Goal: Task Accomplishment & Management: Use online tool/utility

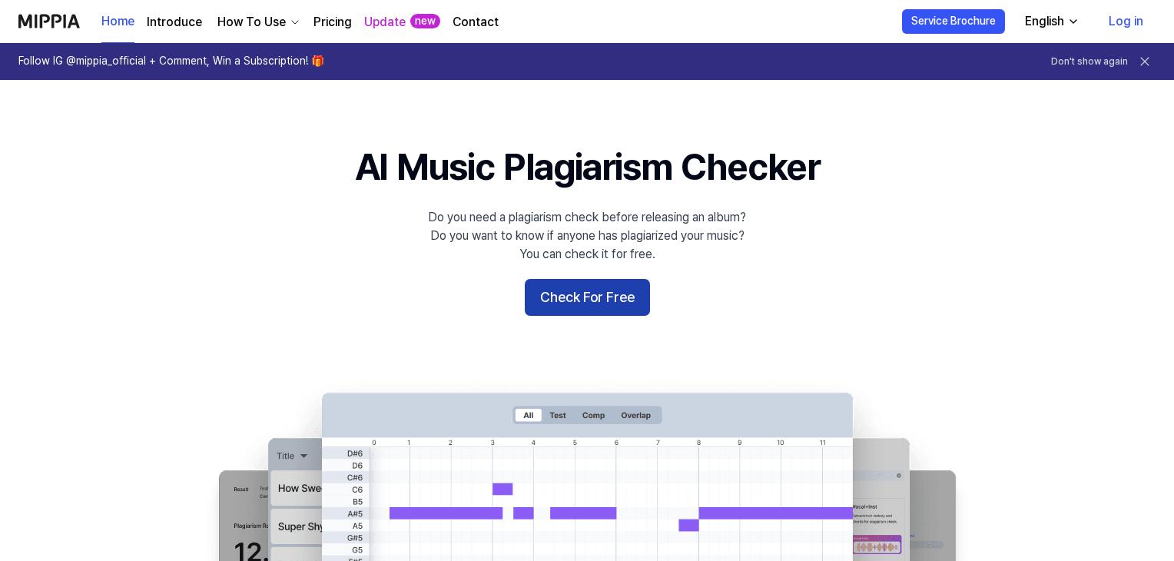
click at [579, 300] on button "Check For Free" at bounding box center [587, 297] width 125 height 37
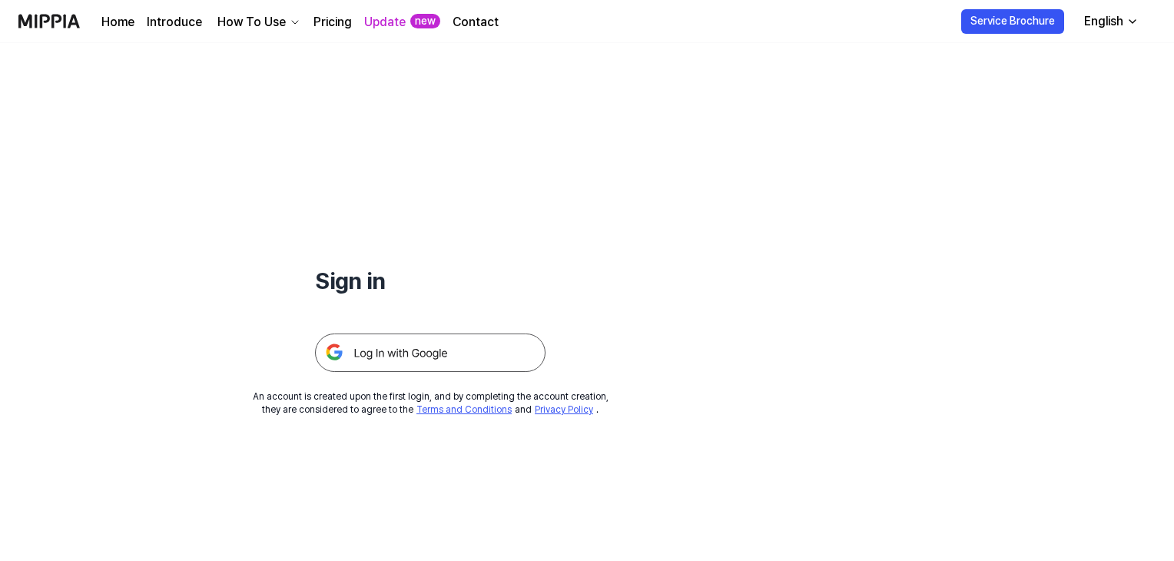
click at [344, 19] on link "Pricing" at bounding box center [333, 22] width 38 height 18
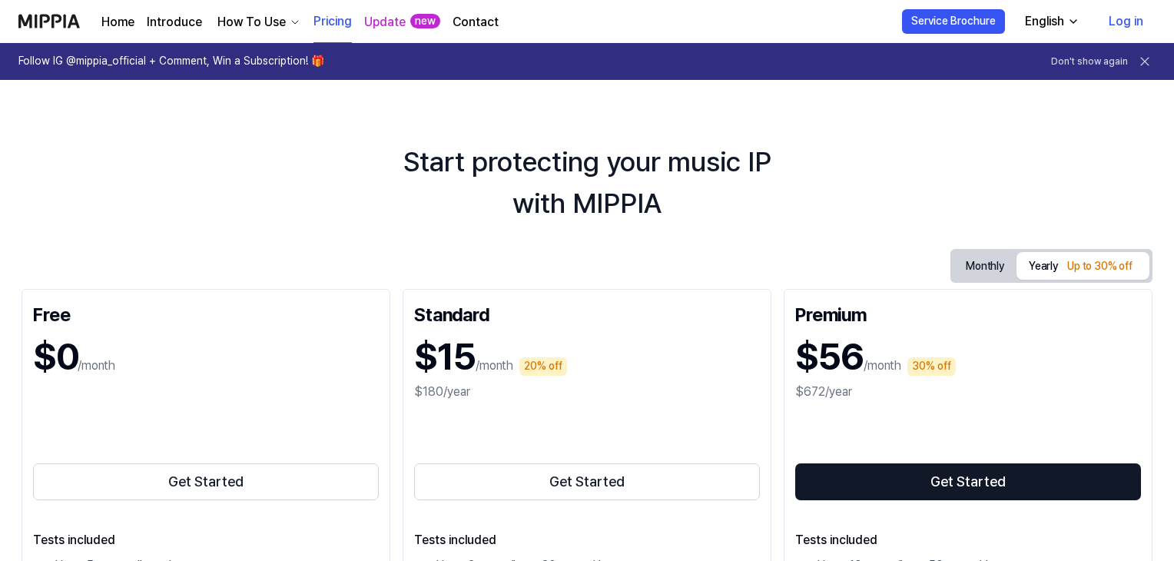
click at [248, 22] on div "How To Use" at bounding box center [251, 22] width 75 height 18
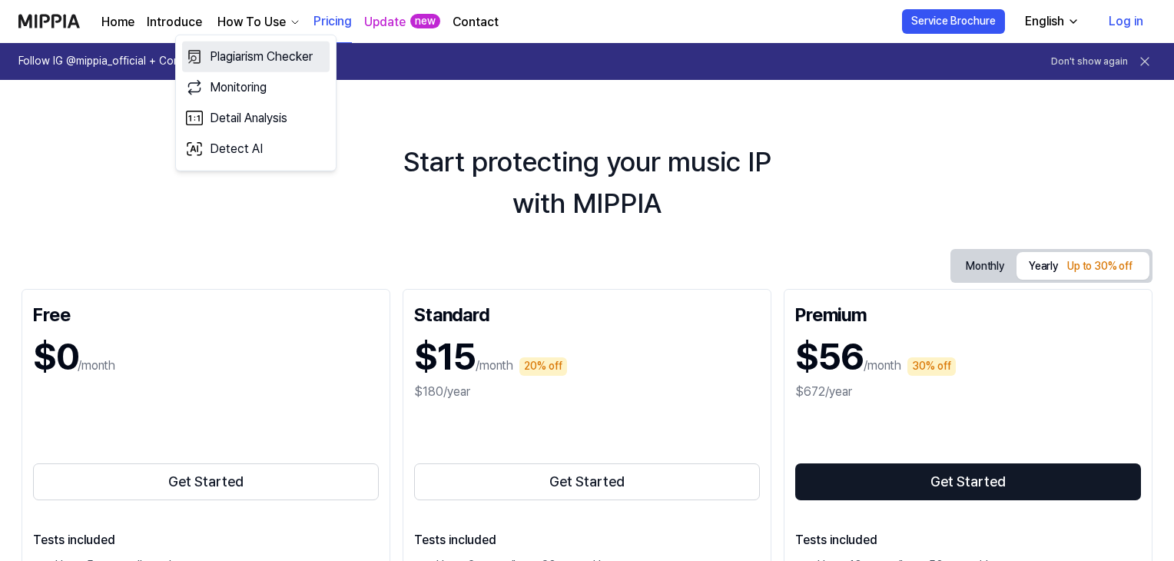
click at [257, 61] on link "Plagiarism Checker" at bounding box center [256, 56] width 148 height 31
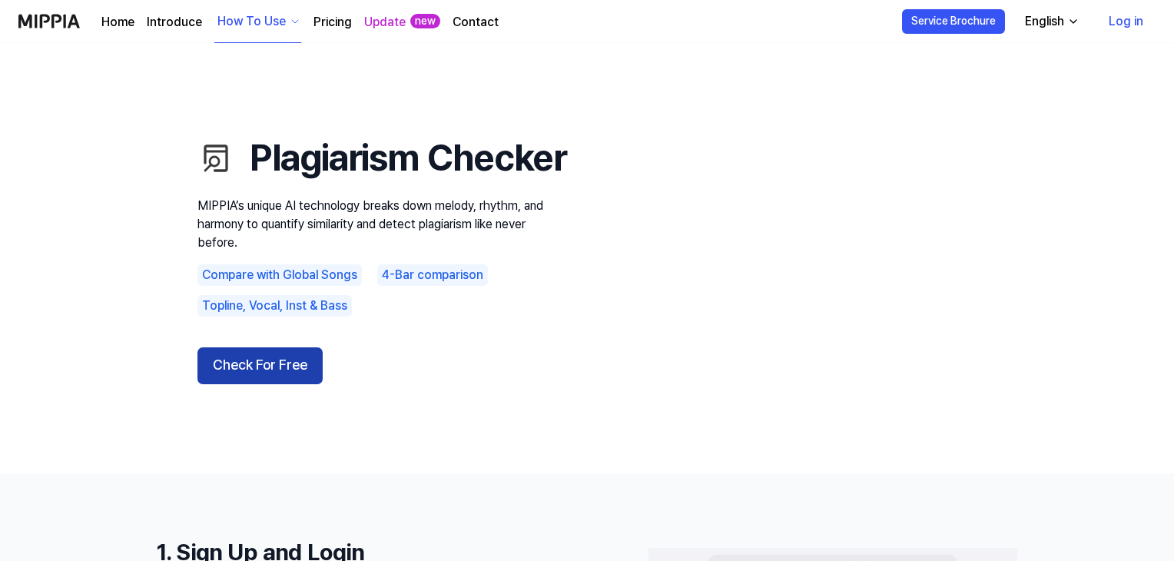
click at [263, 384] on button "Check For Free" at bounding box center [260, 365] width 125 height 37
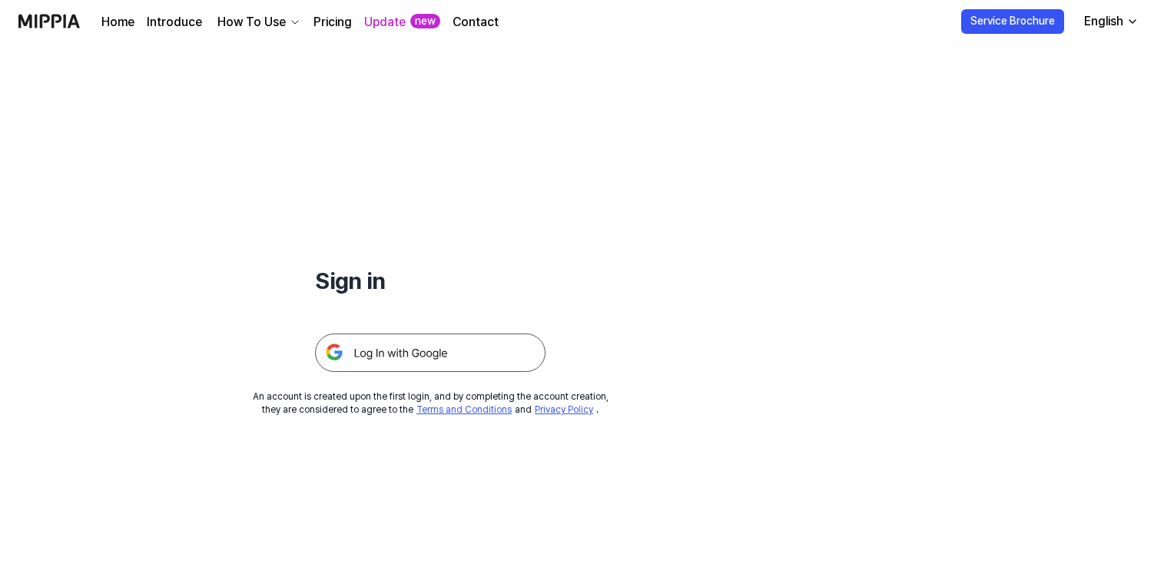
click at [398, 361] on img at bounding box center [430, 353] width 231 height 38
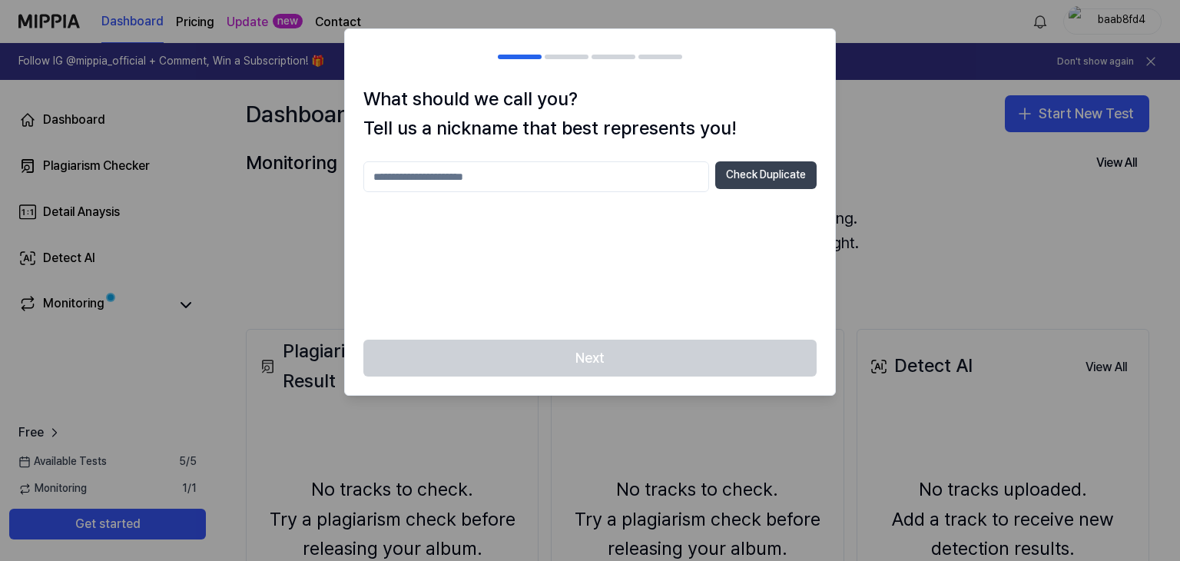
click at [765, 173] on button "Check Duplicate" at bounding box center [765, 175] width 101 height 28
click at [481, 177] on input "text" at bounding box center [536, 176] width 346 height 31
click at [397, 173] on input "text" at bounding box center [536, 176] width 346 height 31
type input "*******"
click at [759, 178] on button "Check Duplicate" at bounding box center [765, 175] width 101 height 28
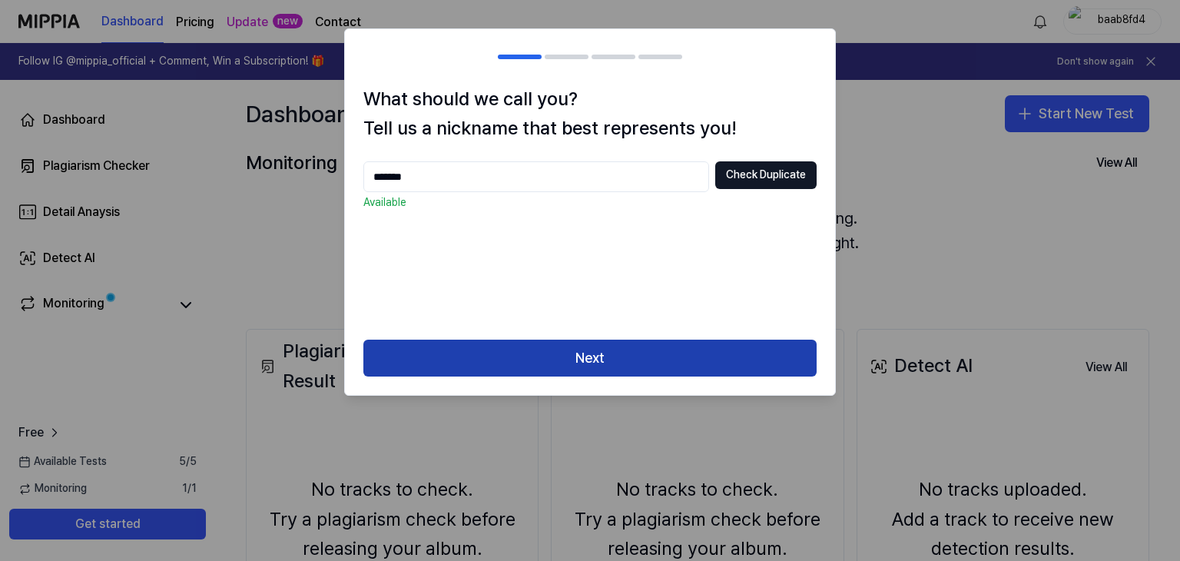
click at [627, 364] on button "Next" at bounding box center [589, 358] width 453 height 37
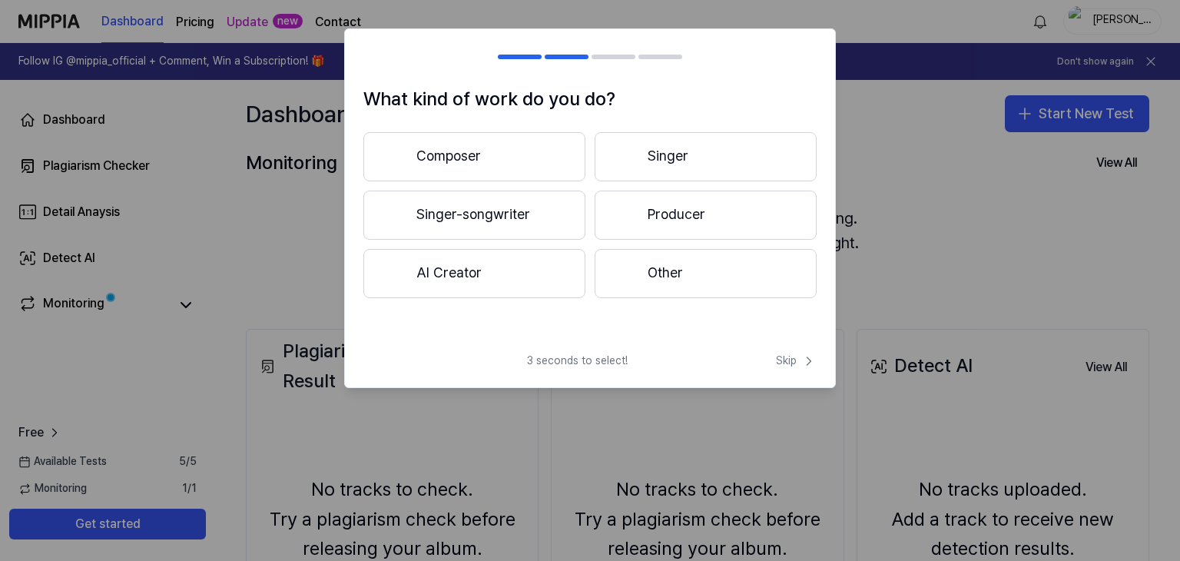
click at [446, 264] on button "AI Creator" at bounding box center [474, 273] width 222 height 49
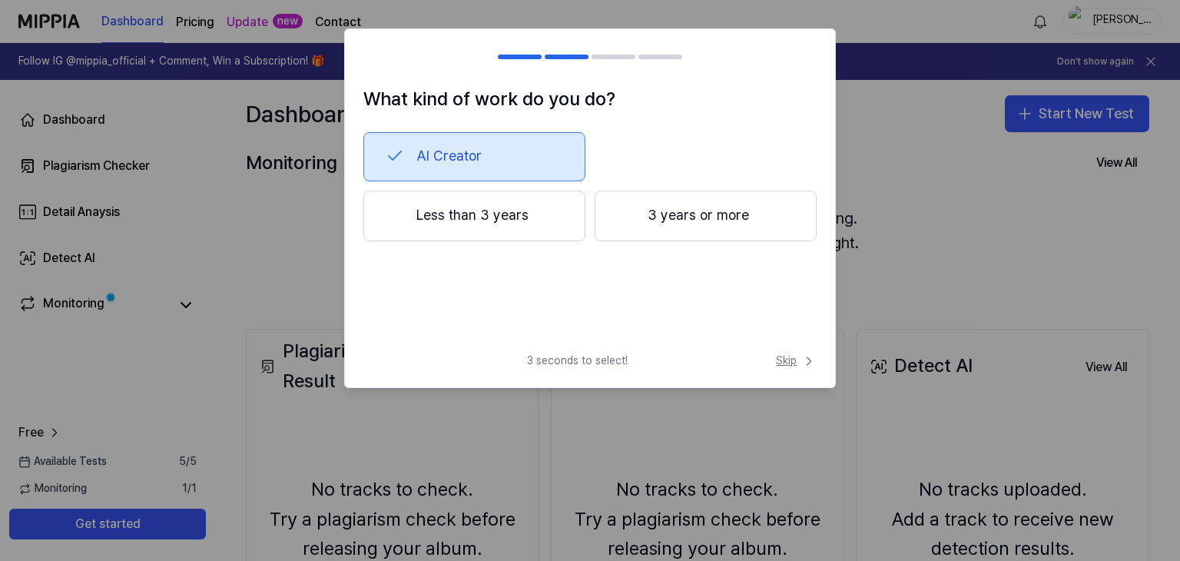
click at [788, 363] on span "Skip" at bounding box center [796, 361] width 41 height 15
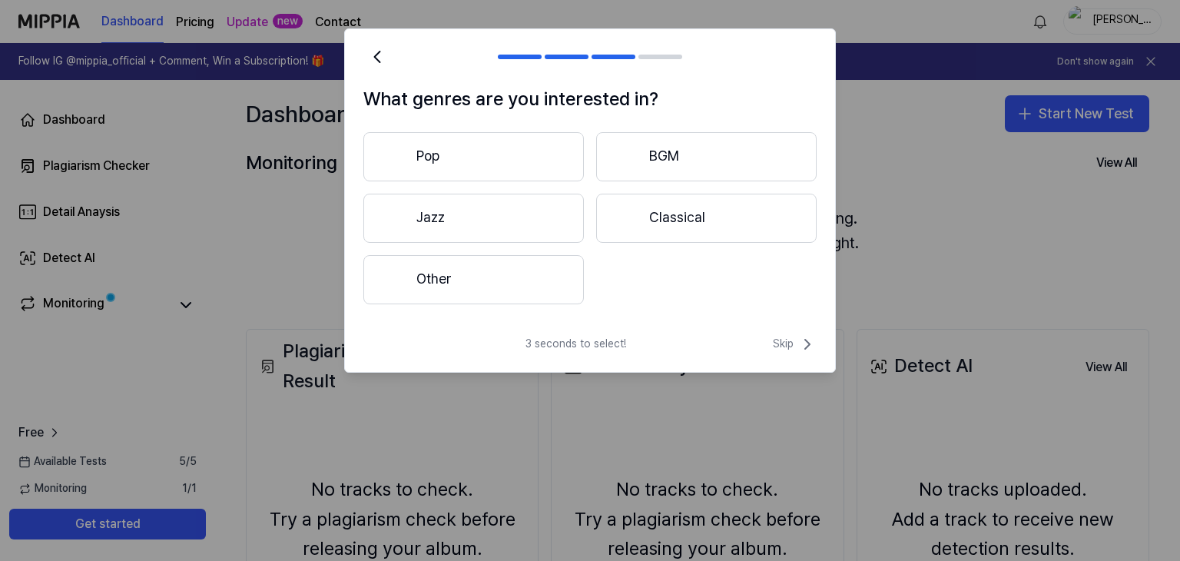
click at [516, 279] on button "Other" at bounding box center [473, 279] width 221 height 49
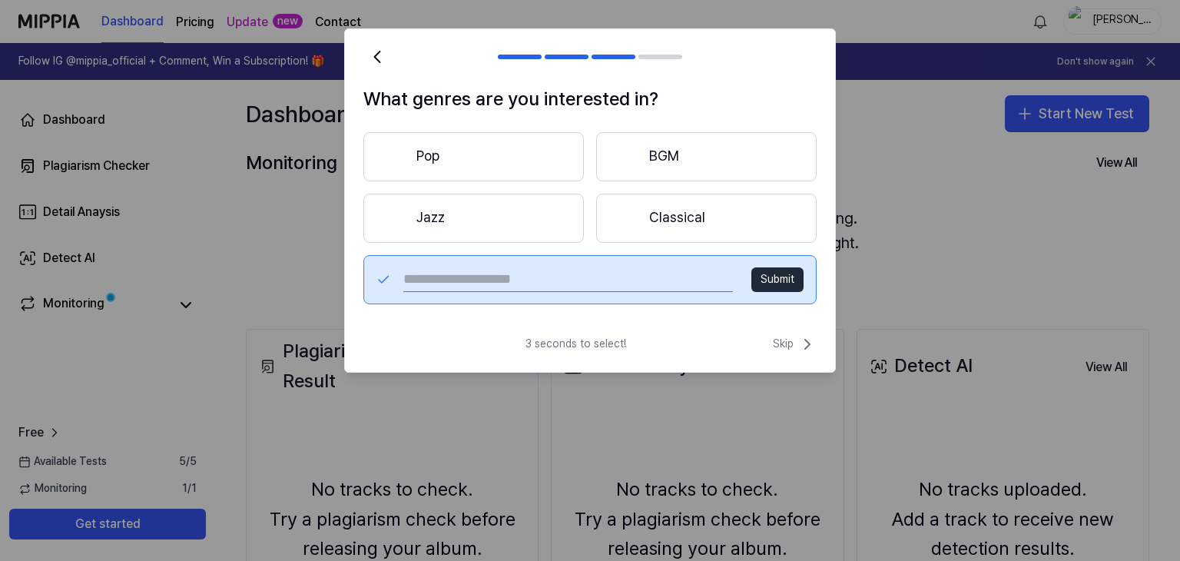
click at [619, 287] on input "text" at bounding box center [568, 279] width 330 height 25
type input "***"
click at [765, 275] on button "Submit" at bounding box center [778, 279] width 52 height 25
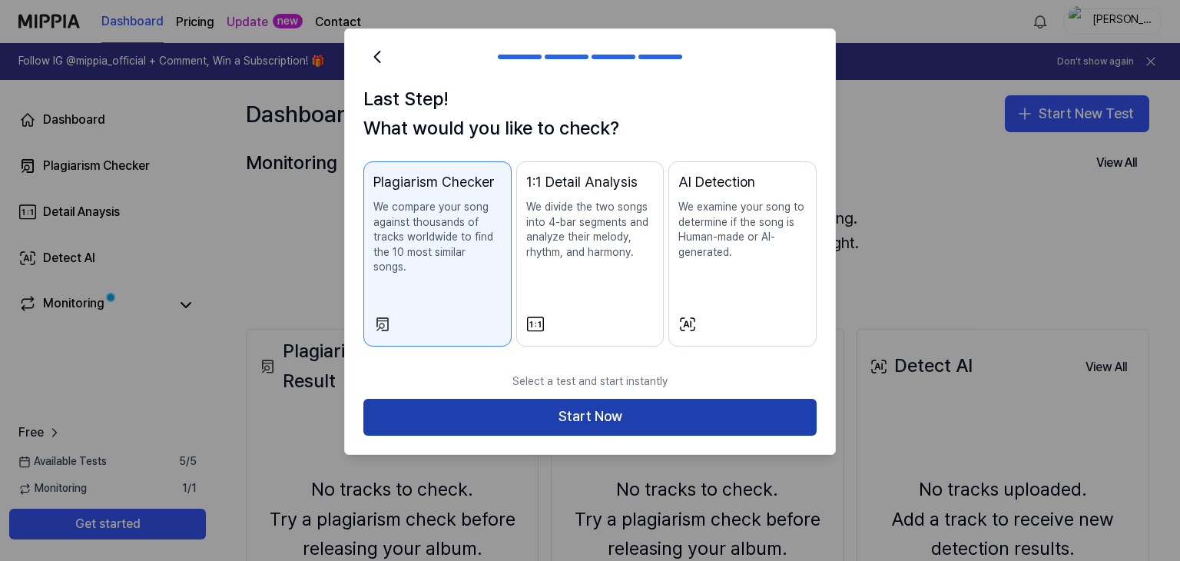
click at [576, 404] on button "Start Now" at bounding box center [589, 417] width 453 height 37
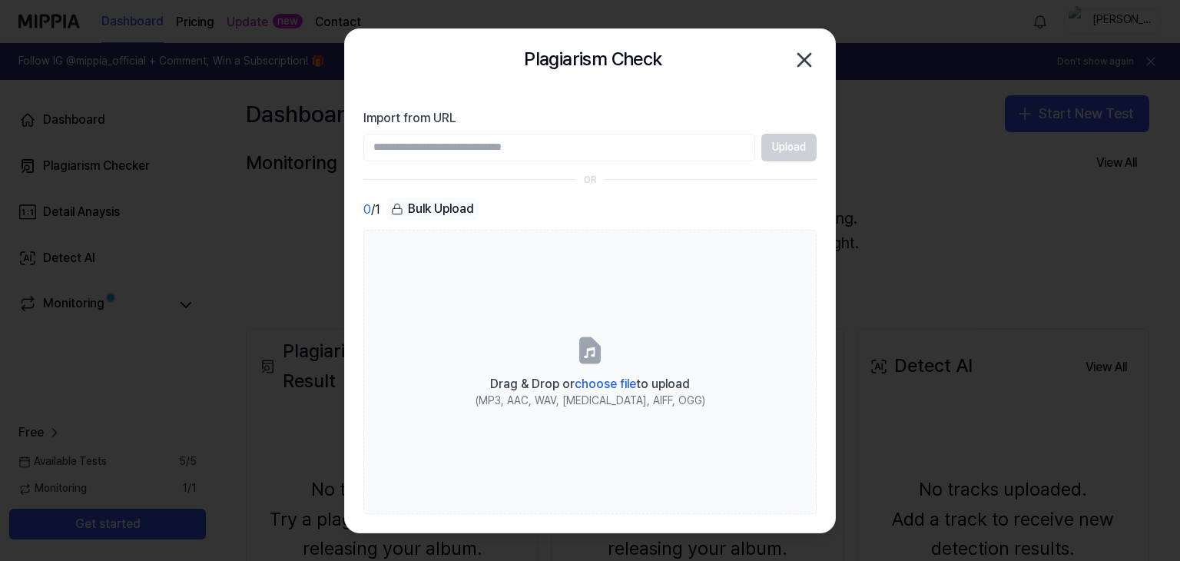
paste input "**********"
type input "**********"
click at [773, 151] on button "Upload" at bounding box center [789, 148] width 55 height 28
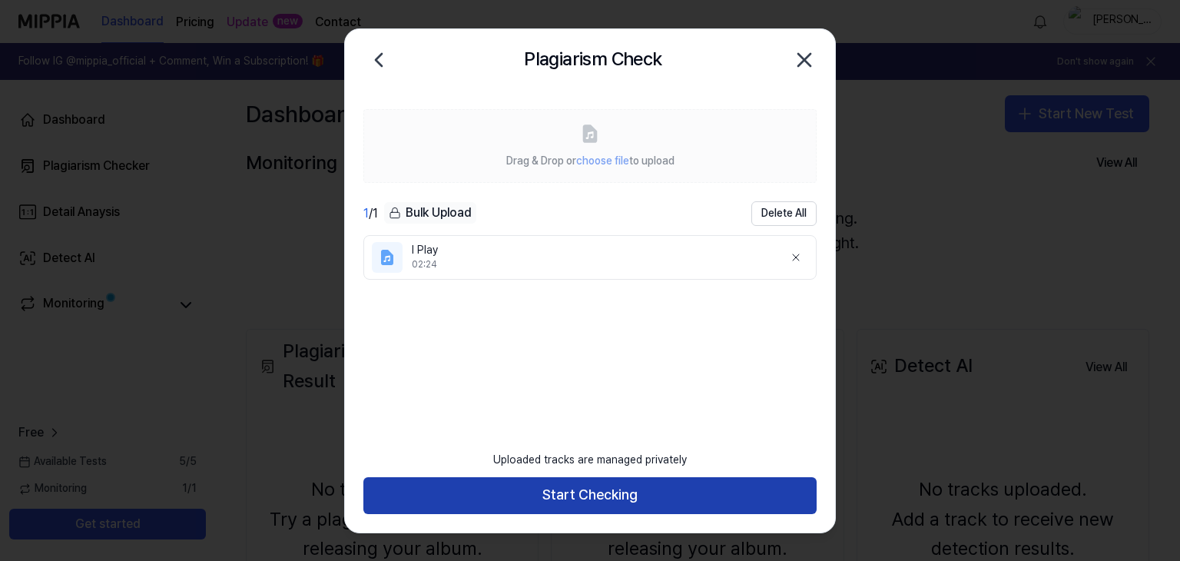
click at [546, 489] on button "Start Checking" at bounding box center [589, 495] width 453 height 37
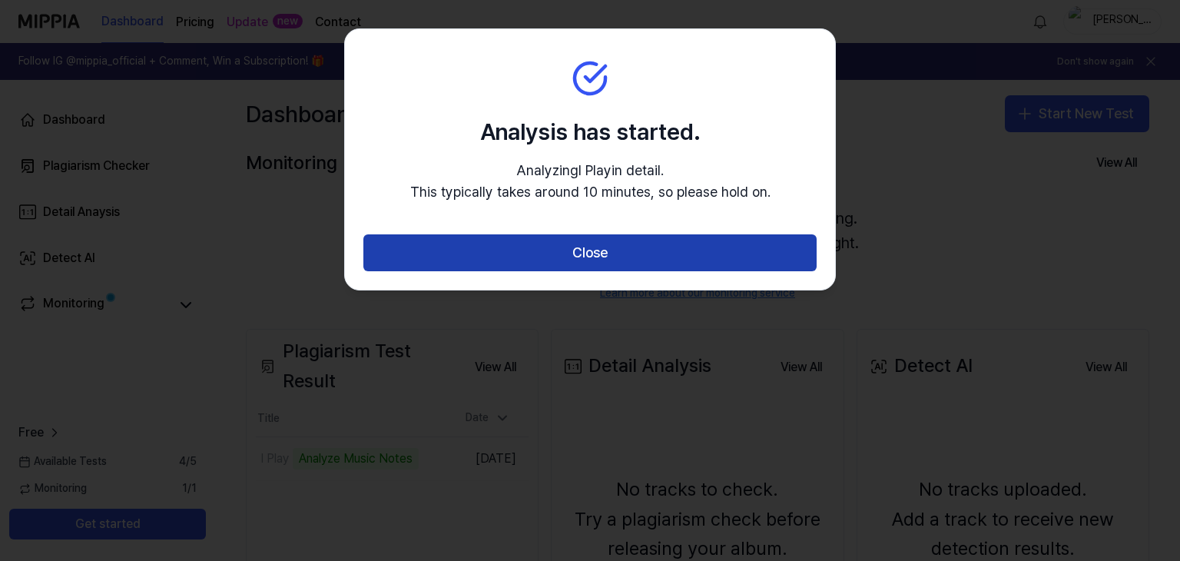
click at [665, 259] on button "Close" at bounding box center [589, 252] width 453 height 37
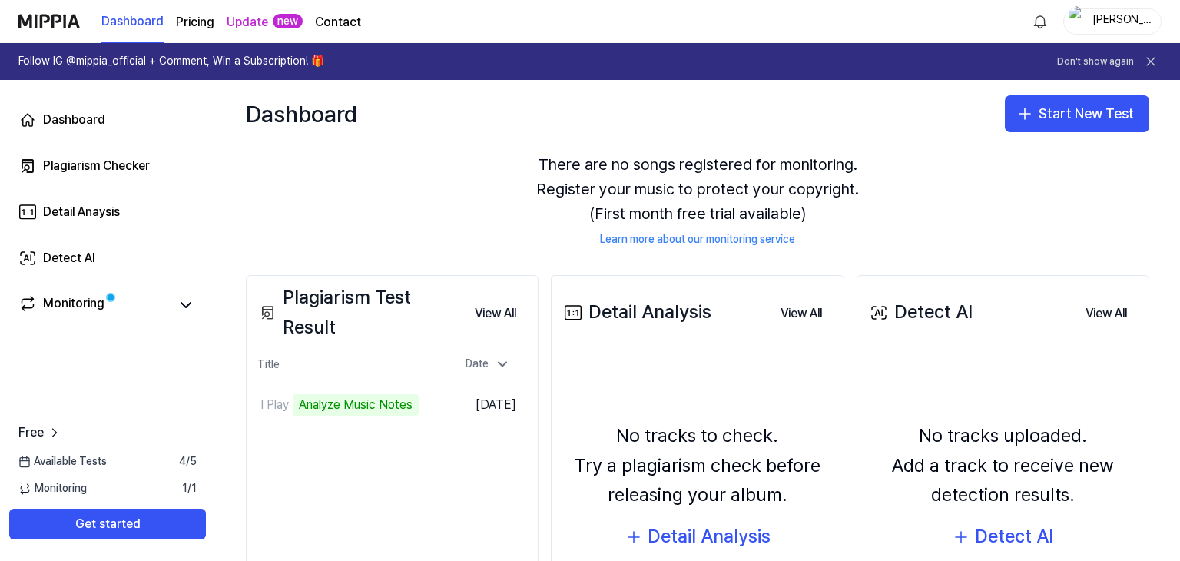
scroll to position [55, 0]
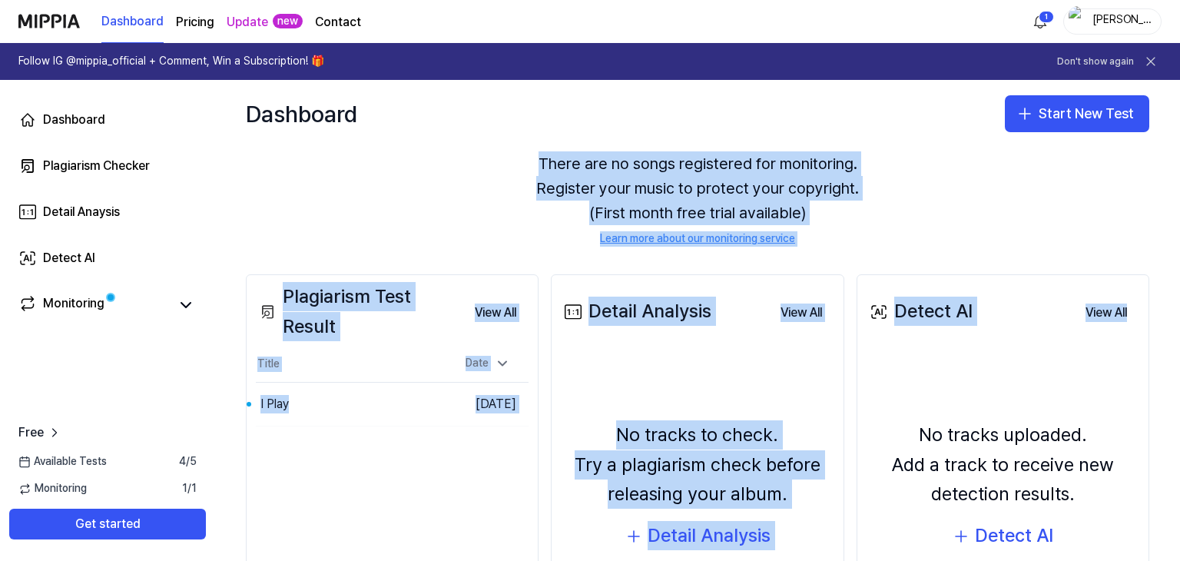
drag, startPoint x: 1173, startPoint y: 144, endPoint x: 1177, endPoint y: 299, distance: 155.3
click at [1177, 299] on div "Dashboard Start New Test Monitoring Checking Now View All Monitoring There are …" at bounding box center [697, 320] width 965 height 481
click at [456, 180] on div "There are no songs registered for monitoring. Register your music to protect yo…" at bounding box center [698, 199] width 904 height 132
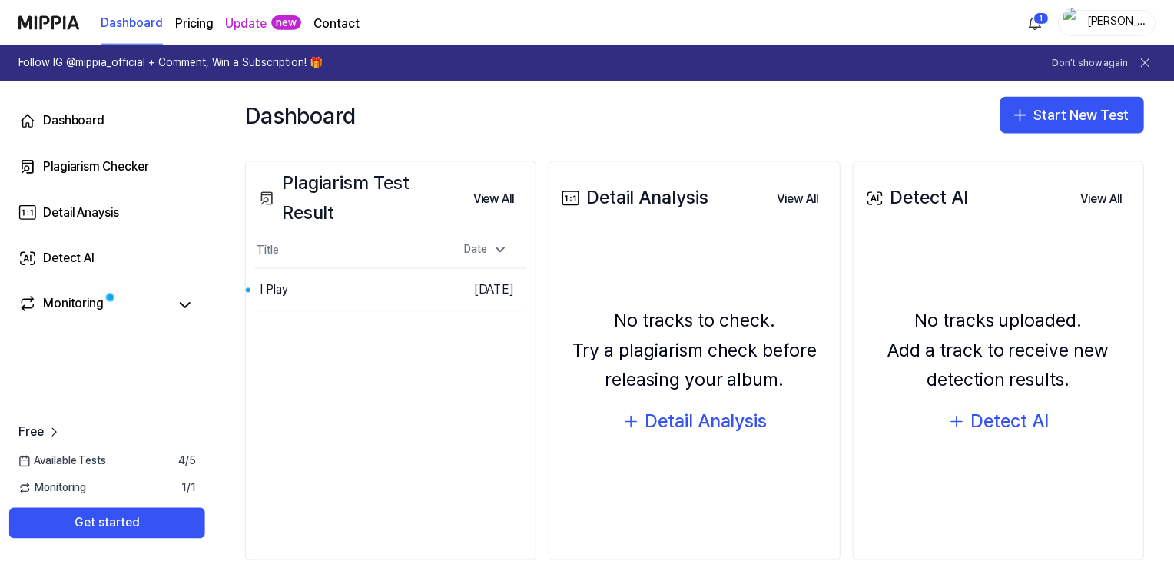
scroll to position [164, 0]
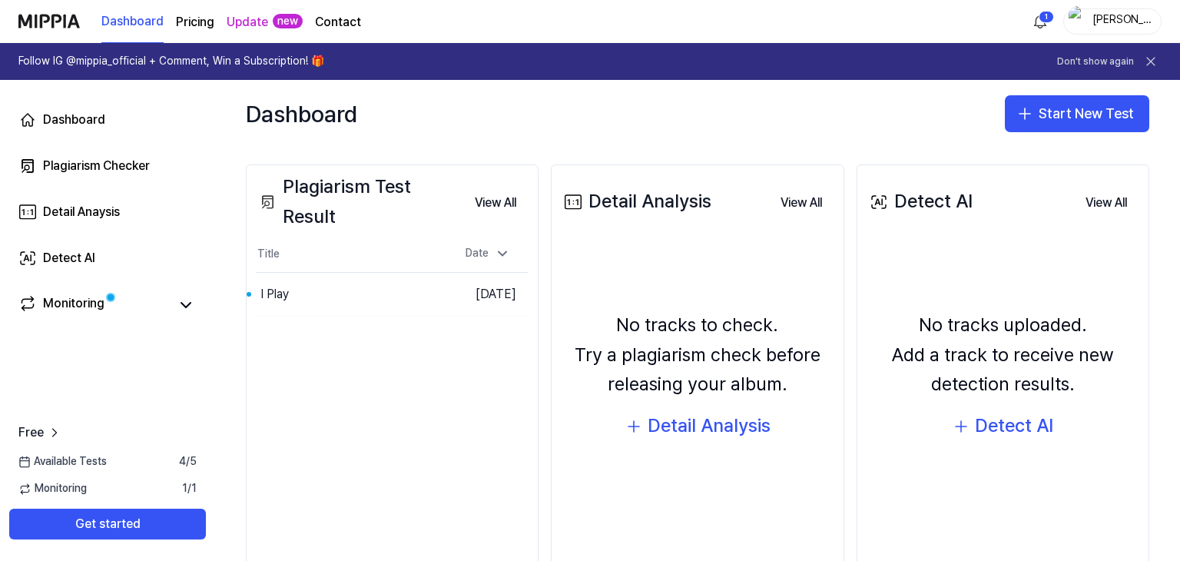
click at [135, 466] on div "Available Tests 4 / 5" at bounding box center [107, 461] width 215 height 15
click at [181, 303] on icon at bounding box center [185, 305] width 9 height 5
click at [191, 298] on icon at bounding box center [186, 305] width 18 height 18
click at [388, 300] on button "Go to Results" at bounding box center [406, 294] width 82 height 25
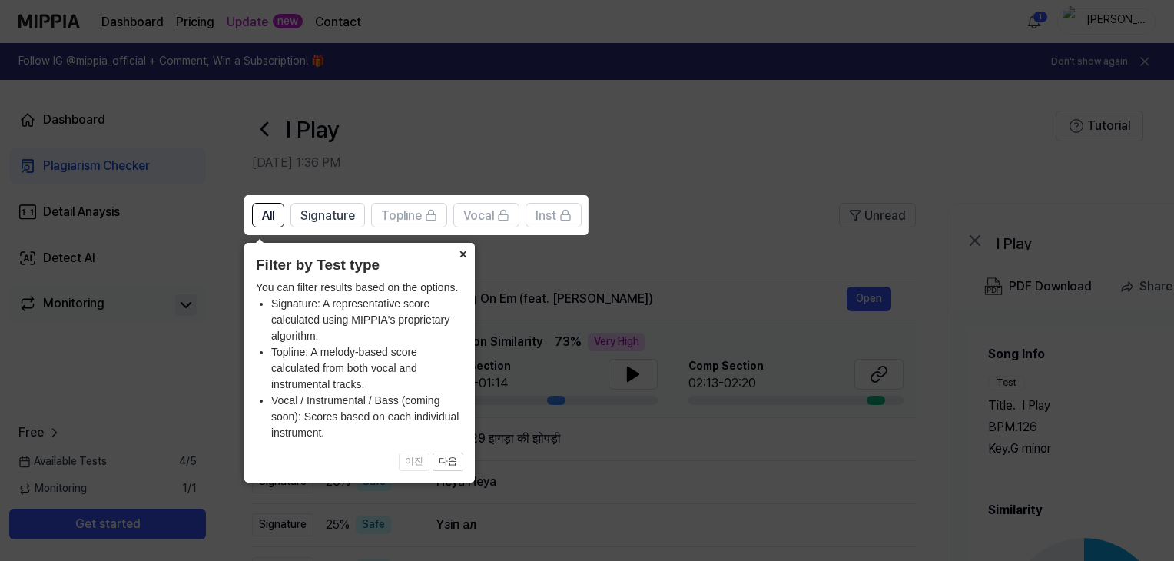
click at [463, 247] on button "×" at bounding box center [462, 254] width 25 height 22
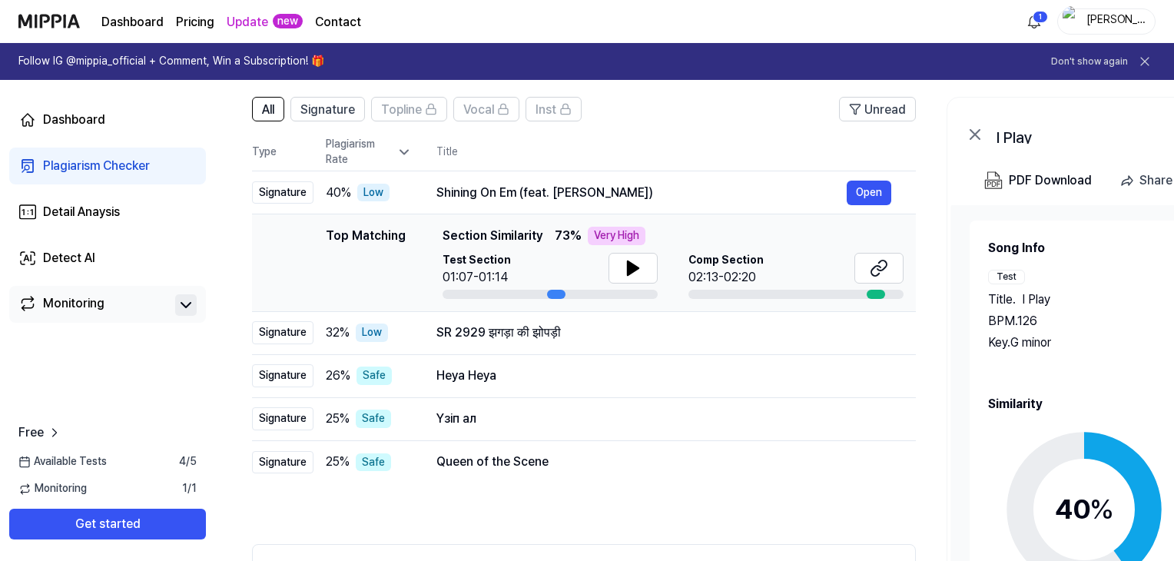
scroll to position [103, 0]
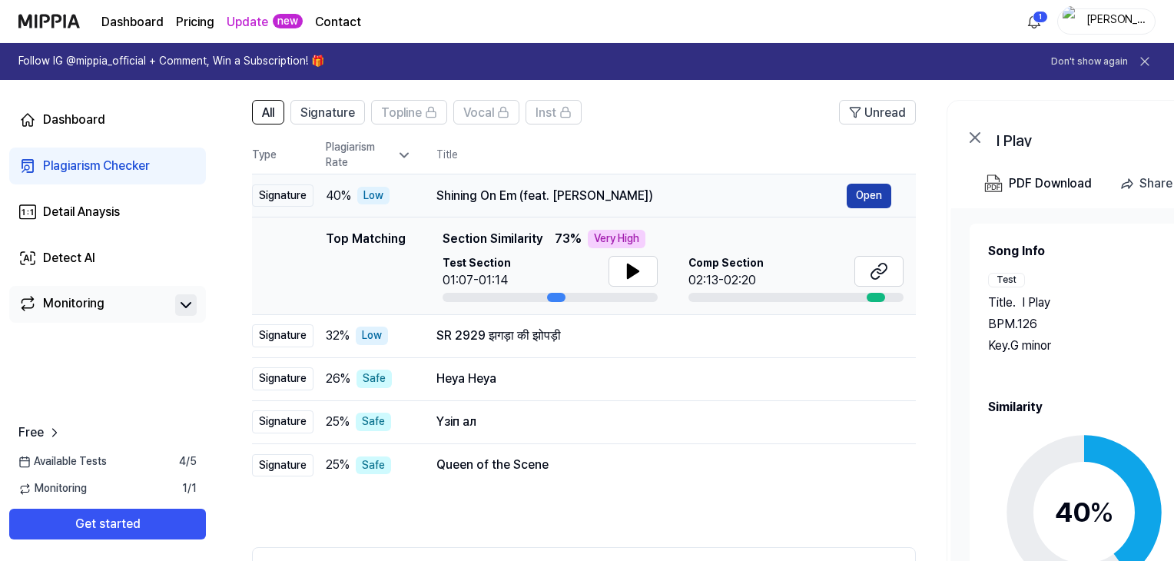
click at [881, 200] on button "Open" at bounding box center [869, 196] width 45 height 25
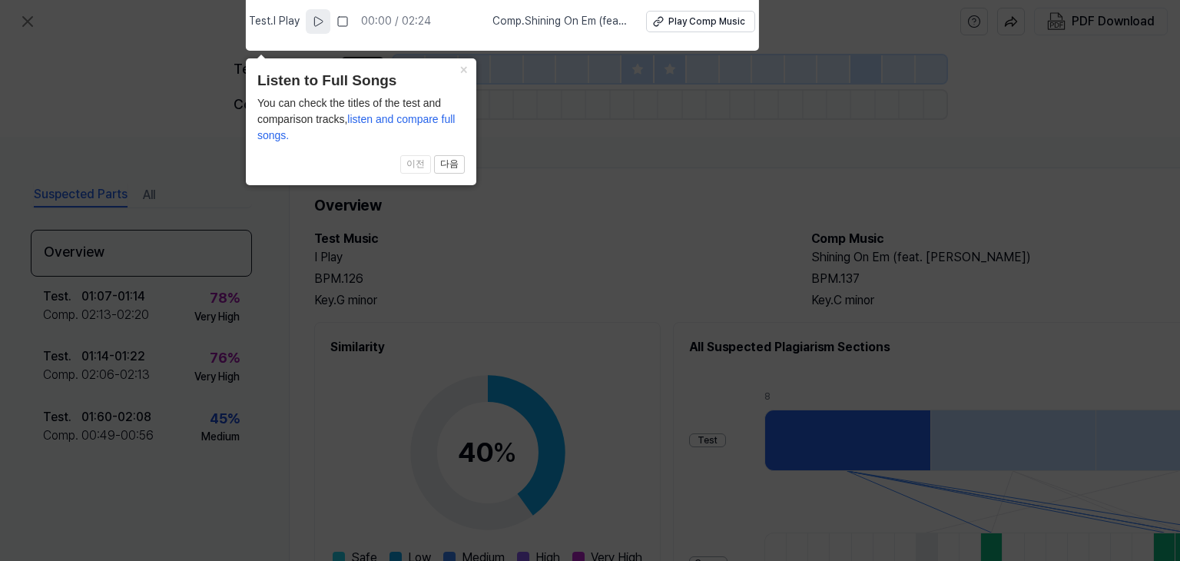
click at [324, 25] on icon at bounding box center [318, 21] width 12 height 12
click at [702, 23] on div "Play Comp Music" at bounding box center [706, 21] width 77 height 13
drag, startPoint x: 320, startPoint y: 16, endPoint x: 319, endPoint y: 7, distance: 9.3
click at [319, 7] on div "Test . I Play 00:51 / 02:24 Comp . Shining On Em (feat. [PERSON_NAME]) Play Com…" at bounding box center [502, 21] width 504 height 43
click at [317, 23] on icon at bounding box center [318, 21] width 12 height 12
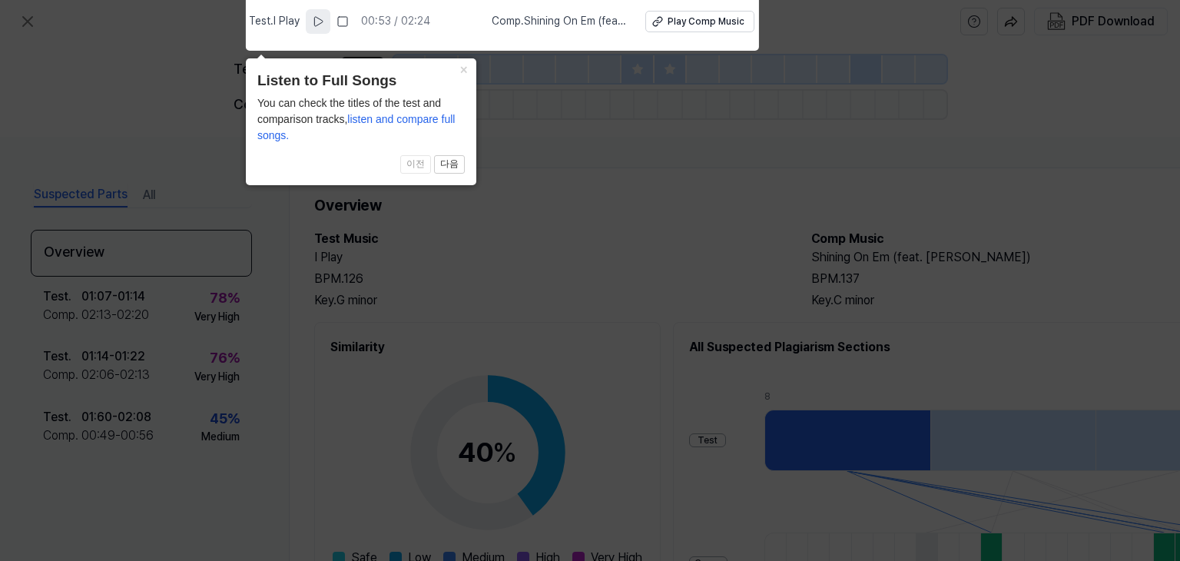
click at [378, 115] on span "listen and compare full songs." at bounding box center [356, 127] width 198 height 28
click at [409, 163] on span "이전 다음" at bounding box center [360, 164] width 207 height 18
click at [443, 164] on button "다음" at bounding box center [449, 164] width 31 height 18
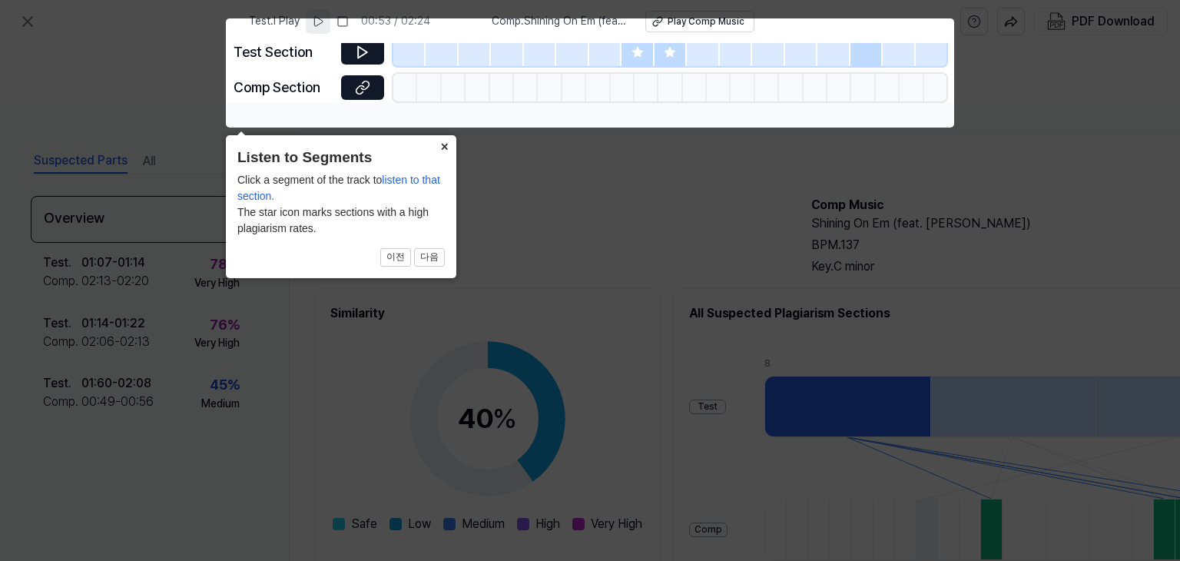
click at [443, 144] on button "×" at bounding box center [444, 146] width 25 height 22
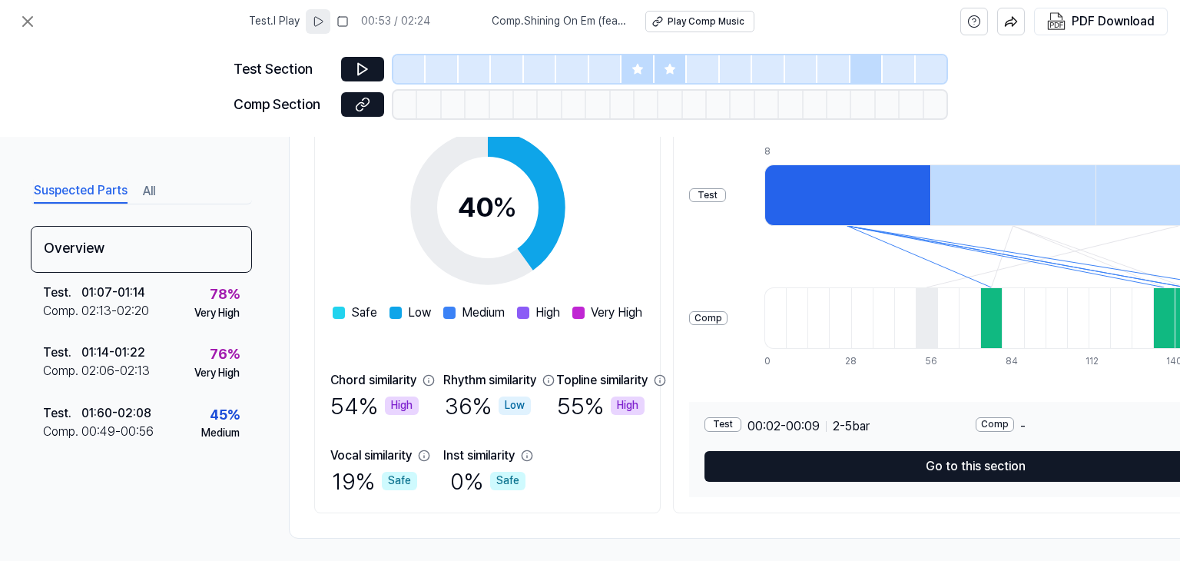
scroll to position [259, 0]
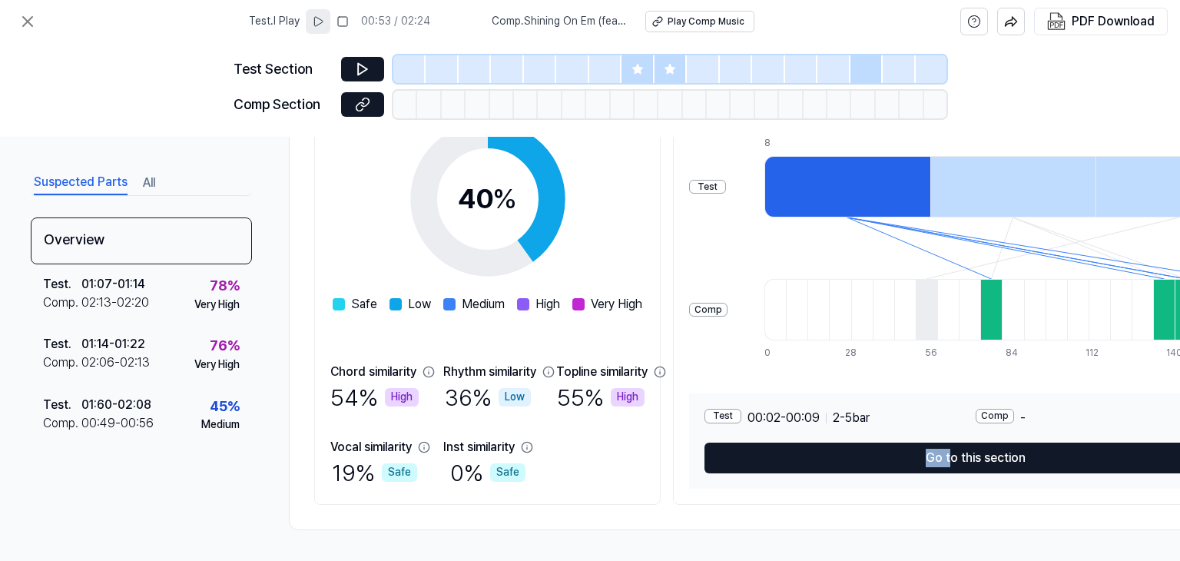
drag, startPoint x: 772, startPoint y: 554, endPoint x: 988, endPoint y: 532, distance: 216.3
click at [988, 532] on div "Suspected Parts All Overview Test . 01:07 - 01:14 Comp . 02:13 - 02:20 78 % Ver…" at bounding box center [590, 349] width 1180 height 424
